Goal: Information Seeking & Learning: Learn about a topic

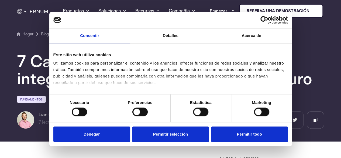
click at [96, 133] on button "Denegar" at bounding box center [91, 133] width 77 height 15
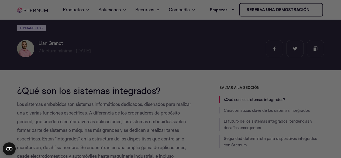
scroll to position [72, 0]
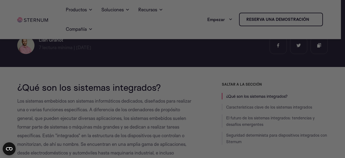
drag, startPoint x: 345, startPoint y: 13, endPoint x: 345, endPoint y: 19, distance: 5.9
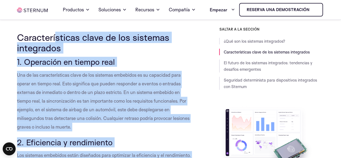
scroll to position [237, 0]
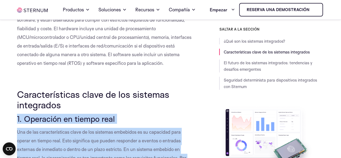
drag, startPoint x: 168, startPoint y: 146, endPoint x: 16, endPoint y: 136, distance: 152.6
copy div "1. Loremipsu do sitame cons Adi el sed doeiusmodtempor incid ut lab etdolore ma…"
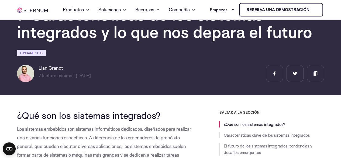
scroll to position [41, 0]
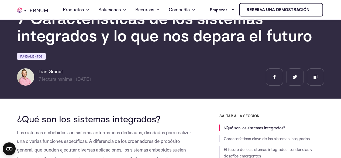
drag, startPoint x: 64, startPoint y: 90, endPoint x: 39, endPoint y: 91, distance: 24.8
click at [39, 75] on h6 "Lian Granot" at bounding box center [65, 71] width 52 height 6
copy font "Lian Granot"
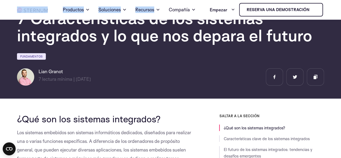
drag, startPoint x: 53, startPoint y: 22, endPoint x: 28, endPoint y: 21, distance: 25.1
click at [28, 19] on div "Hogar Productos Plataforma del [MEDICAL_DATA] Protección de memoria incorporada…" at bounding box center [170, 9] width 307 height 19
click at [44, 19] on div "Hogar Productos Plataforma del [MEDICAL_DATA] Protección de memoria incorporada…" at bounding box center [170, 9] width 307 height 19
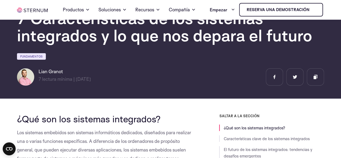
drag, startPoint x: 166, startPoint y: 140, endPoint x: 19, endPoint y: 130, distance: 147.7
copy font "¿Qué son los sistemas integrados?"
